Goal: Contribute content: Add original content to the website for others to see

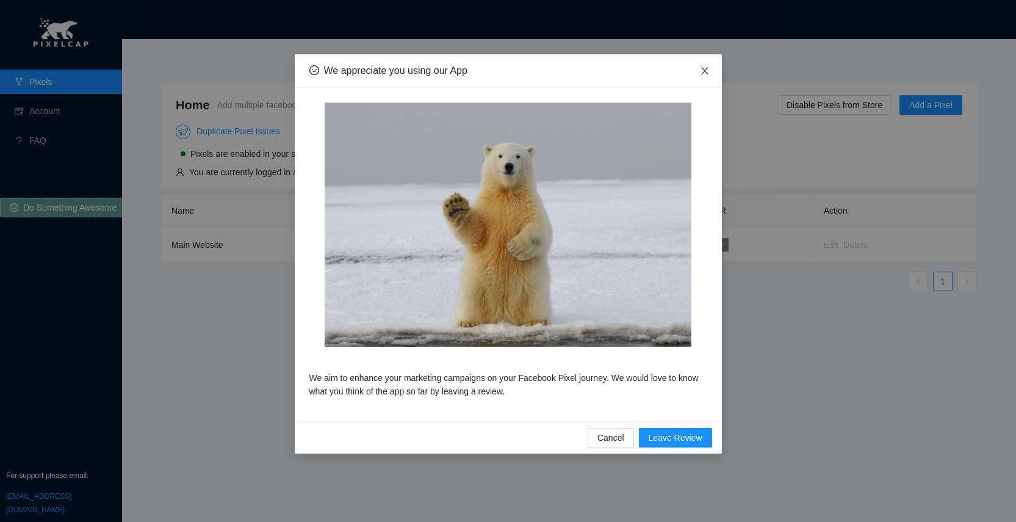
click at [704, 71] on icon "close" at bounding box center [705, 71] width 10 height 10
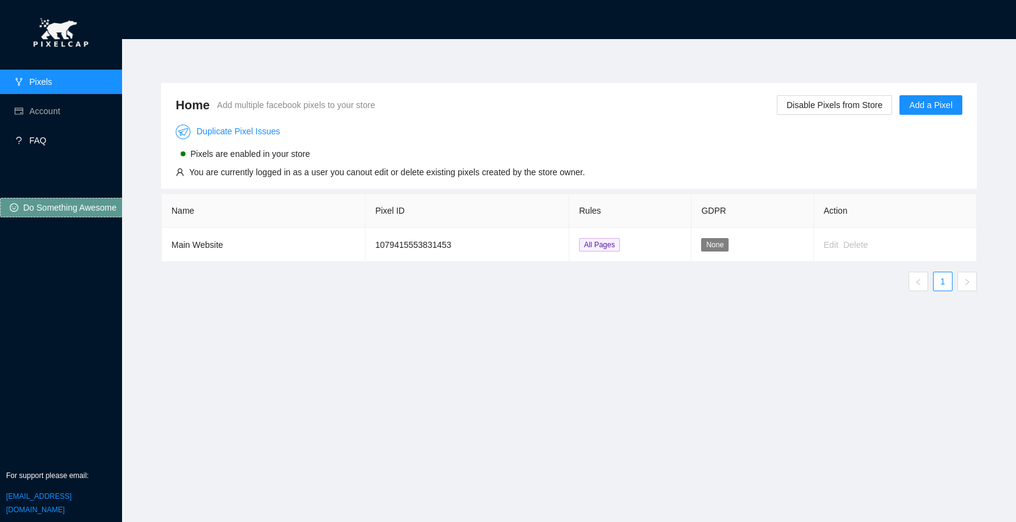
click at [40, 138] on link "FAQ" at bounding box center [37, 141] width 17 height 10
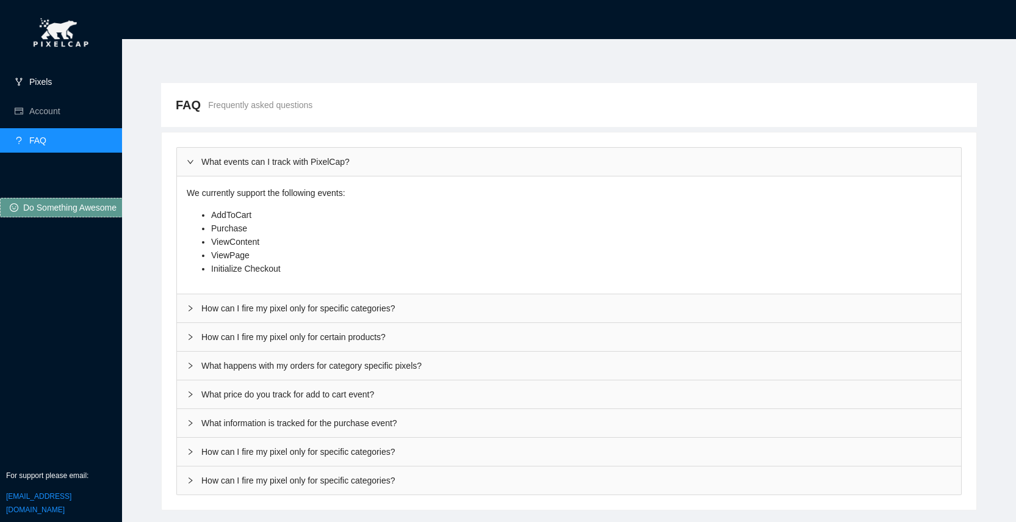
click at [52, 80] on link "Pixels" at bounding box center [40, 82] width 23 height 10
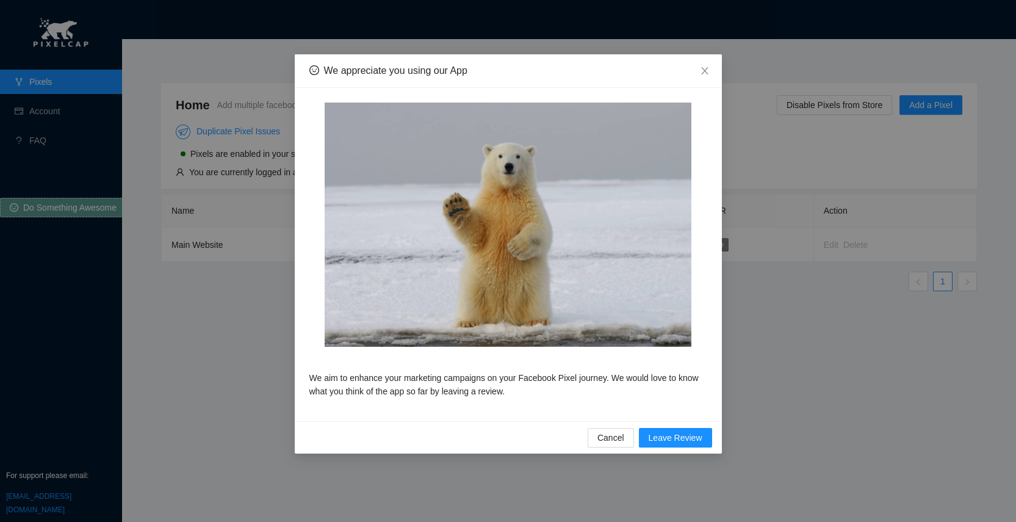
click at [772, 371] on div "We appreciate you using our App We aim to enhance your marketing campaigns on y…" at bounding box center [508, 261] width 1016 height 522
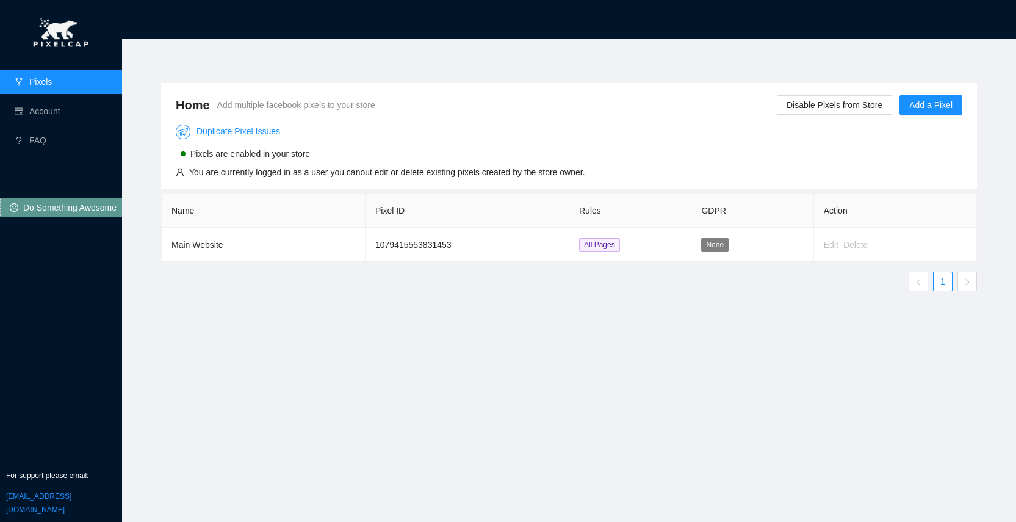
click at [709, 208] on th "GDPR" at bounding box center [753, 211] width 122 height 34
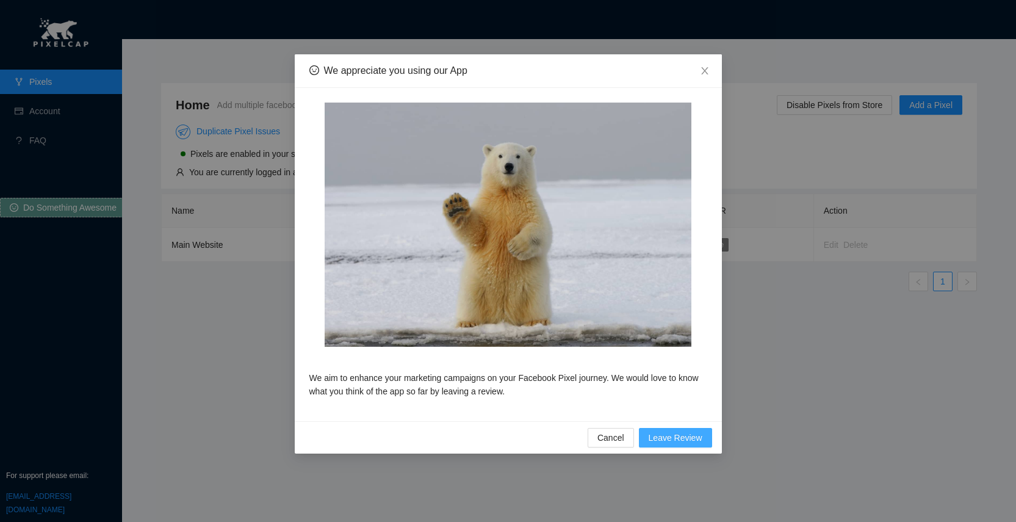
click at [667, 436] on span "Leave Review" at bounding box center [676, 437] width 54 height 13
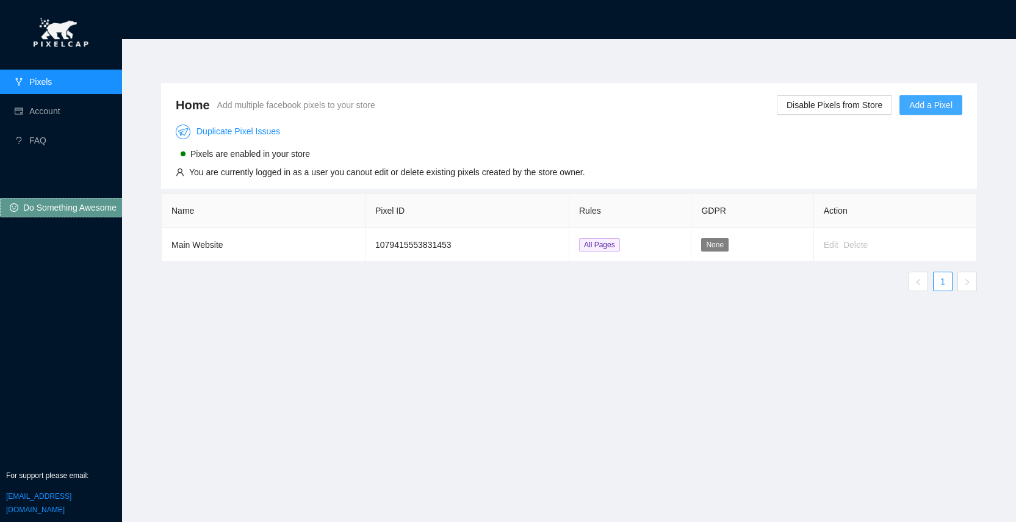
click at [937, 104] on span "Add a Pixel" at bounding box center [930, 104] width 43 height 13
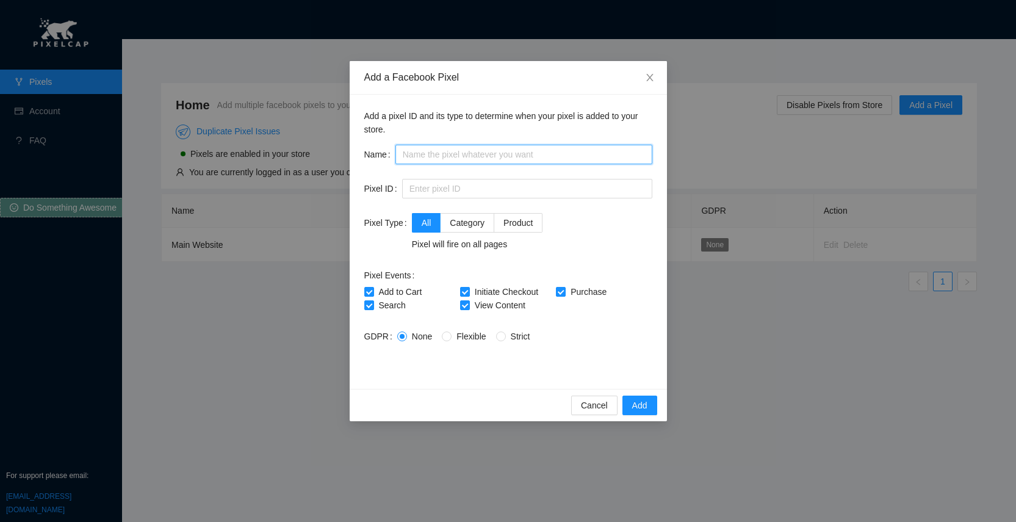
click at [426, 156] on input "text" at bounding box center [524, 155] width 257 height 20
click at [373, 334] on label "GDPR" at bounding box center [380, 337] width 33 height 20
click at [594, 408] on span "Cancel" at bounding box center [594, 405] width 27 height 13
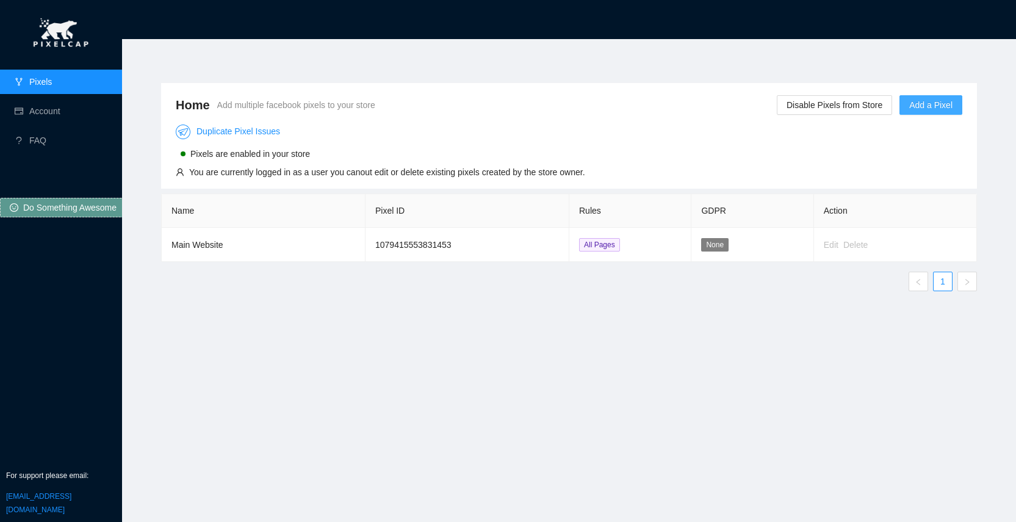
click at [925, 104] on span "Add a Pixel" at bounding box center [930, 104] width 43 height 13
